Goal: Task Accomplishment & Management: Complete application form

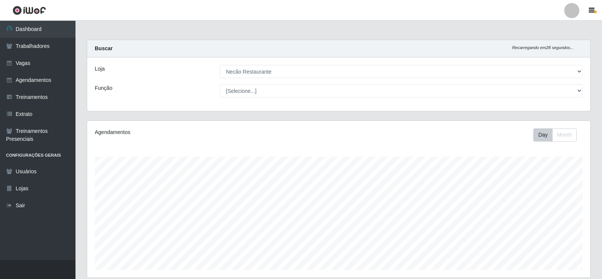
select select "334"
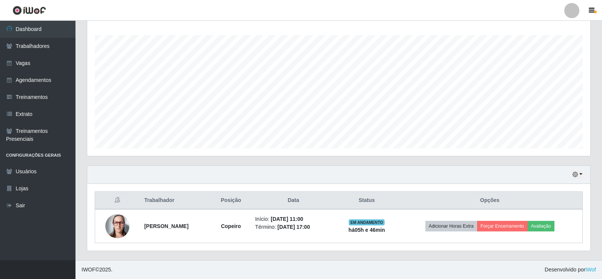
scroll to position [157, 503]
click at [48, 80] on link "Agendamentos" at bounding box center [37, 80] width 75 height 17
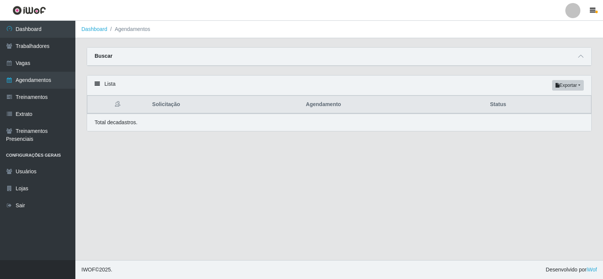
click at [576, 60] on div "Buscar" at bounding box center [339, 57] width 505 height 18
click at [580, 58] on icon at bounding box center [581, 56] width 5 height 5
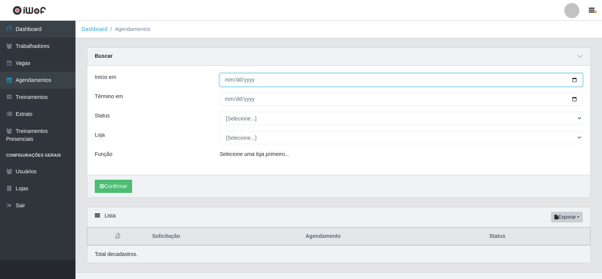
click at [573, 79] on input "Início em" at bounding box center [401, 79] width 363 height 13
type input "[DATE]"
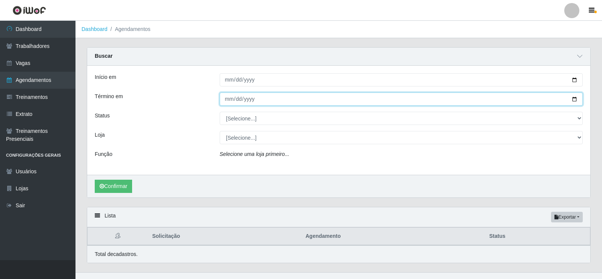
click at [570, 98] on input "Término em" at bounding box center [401, 98] width 363 height 13
click at [575, 101] on input "Término em" at bounding box center [401, 98] width 363 height 13
type input "[DATE]"
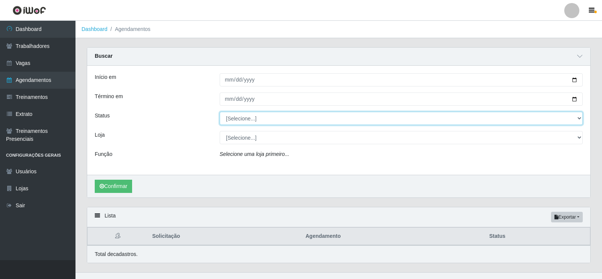
click at [270, 117] on select "[Selecione...] AGENDADO AGUARDANDO LIBERAR EM ANDAMENTO EM REVISÃO FINALIZADO C…" at bounding box center [401, 118] width 363 height 13
select select "AGENDADO"
click at [220, 112] on select "[Selecione...] AGENDADO AGUARDANDO LIBERAR EM ANDAMENTO EM REVISÃO FINALIZADO C…" at bounding box center [401, 118] width 363 height 13
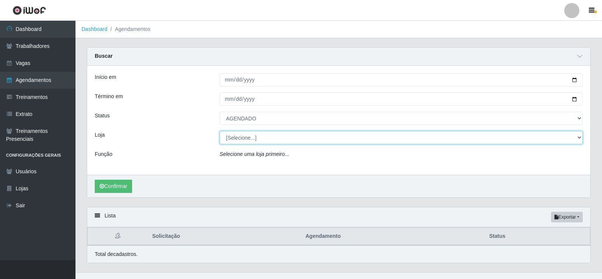
click at [253, 138] on select "[Selecione...] Necão Restaurante" at bounding box center [401, 137] width 363 height 13
select select "334"
click at [220, 131] on select "[Selecione...] Necão Restaurante" at bounding box center [401, 137] width 363 height 13
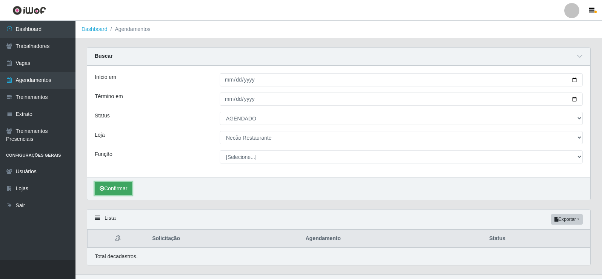
click at [130, 190] on button "Confirmar" at bounding box center [113, 188] width 37 height 13
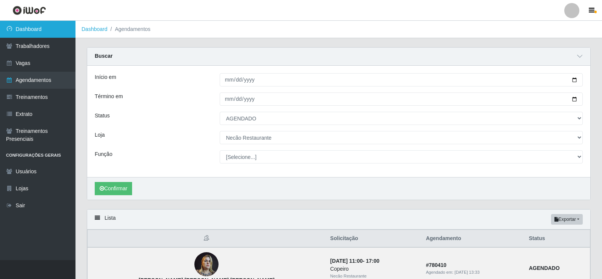
click at [35, 29] on link "Dashboard" at bounding box center [37, 29] width 75 height 17
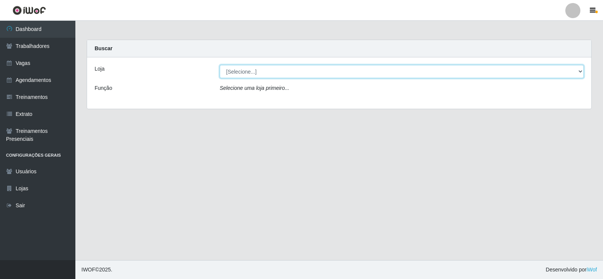
click at [540, 71] on select "[Selecione...] Necão Restaurante" at bounding box center [402, 71] width 364 height 13
select select "334"
click at [220, 65] on select "[Selecione...] Necão Restaurante" at bounding box center [402, 71] width 364 height 13
